Goal: Information Seeking & Learning: Learn about a topic

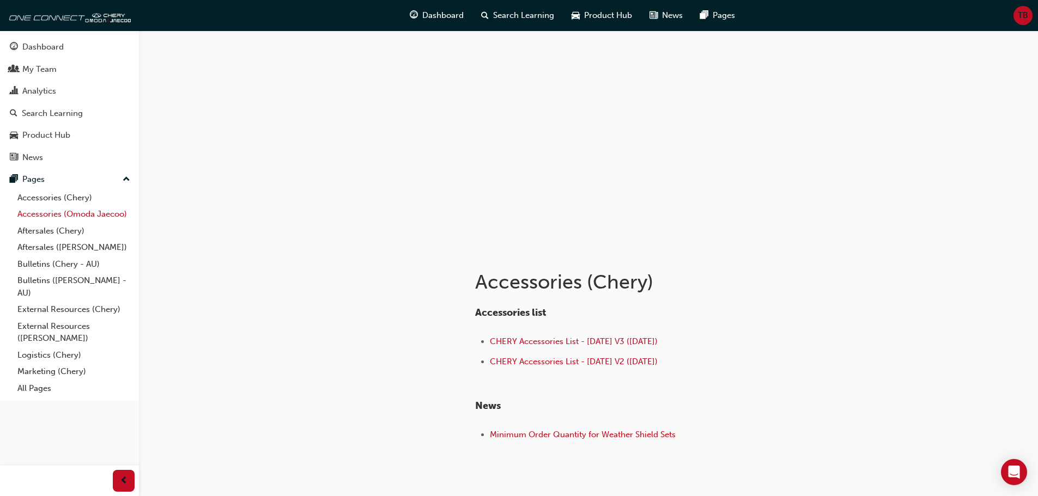
click at [41, 216] on link "Accessories (Omoda Jaecoo)" at bounding box center [74, 214] width 122 height 17
click at [569, 340] on span "OMODA-JAECOO Accessories List - [DATE] V3 ([DATE])" at bounding box center [594, 342] width 209 height 10
click at [578, 439] on span "AS-20250225-01 - Jaecoo-Thule Accessory Packs" at bounding box center [584, 435] width 188 height 10
click at [578, 344] on span "OMODA-JAECOO Accessories List - [DATE] V3 ([DATE])" at bounding box center [594, 342] width 209 height 10
